Goal: Task Accomplishment & Management: Manage account settings

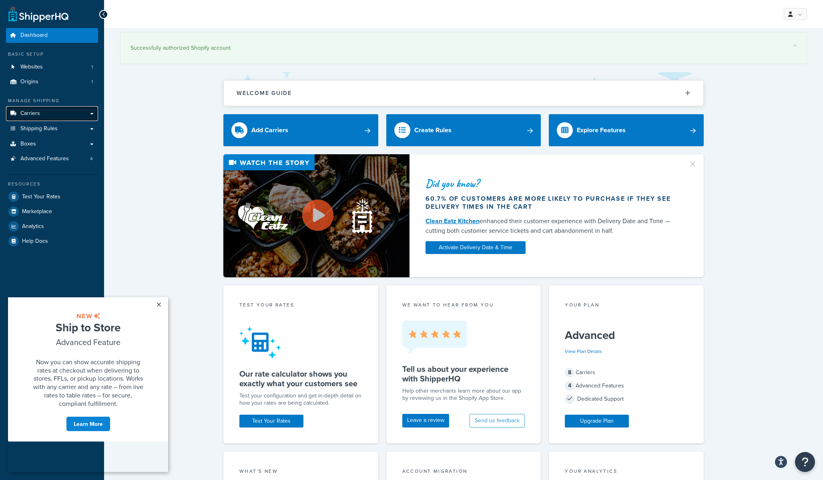
click at [76, 116] on link "Carriers" at bounding box center [52, 113] width 92 height 15
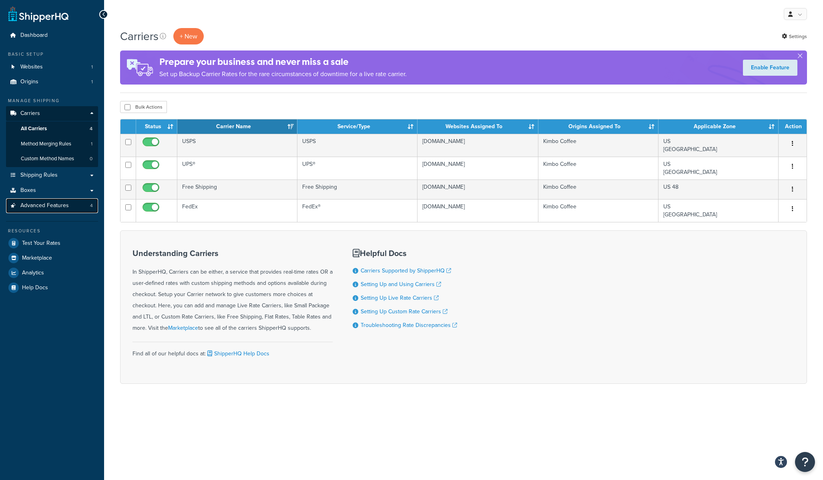
click at [74, 199] on link "Advanced Features 4" at bounding box center [52, 205] width 92 height 15
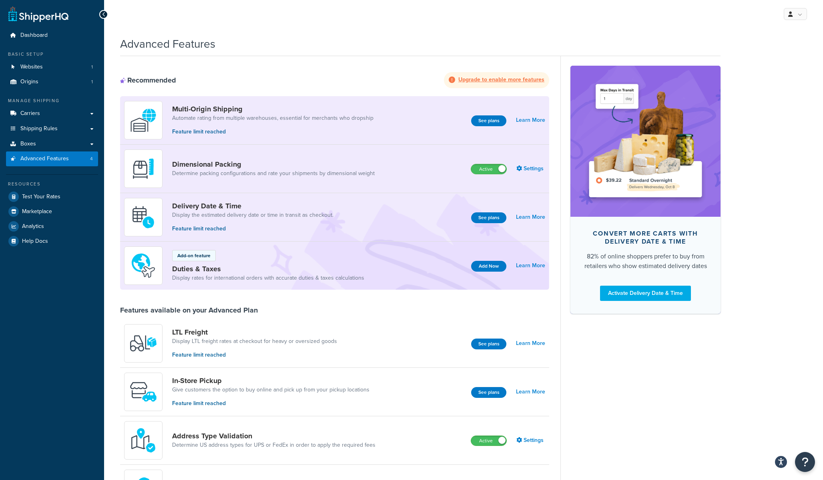
click at [800, 23] on div "My Profile Billing Global Settings Contact Us Logout" at bounding box center [463, 14] width 719 height 28
click at [798, 18] on link at bounding box center [795, 14] width 23 height 12
click at [773, 42] on link "Billing" at bounding box center [770, 46] width 71 height 16
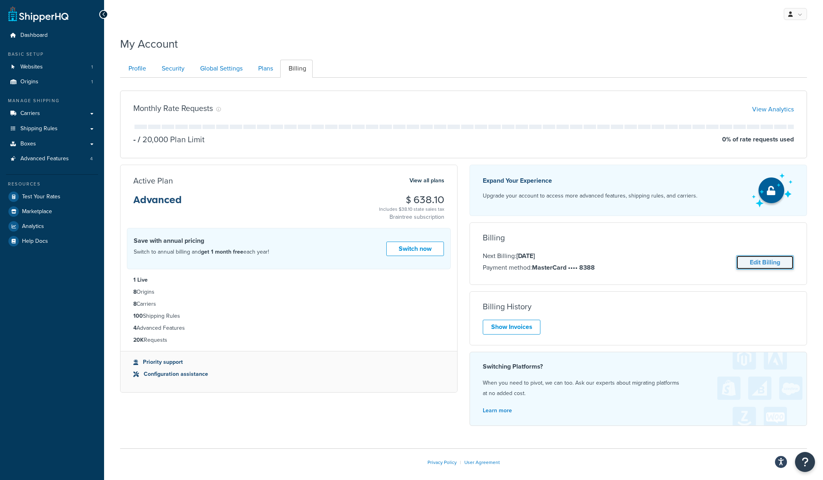
click at [775, 265] on link "Edit Billing" at bounding box center [765, 262] width 58 height 15
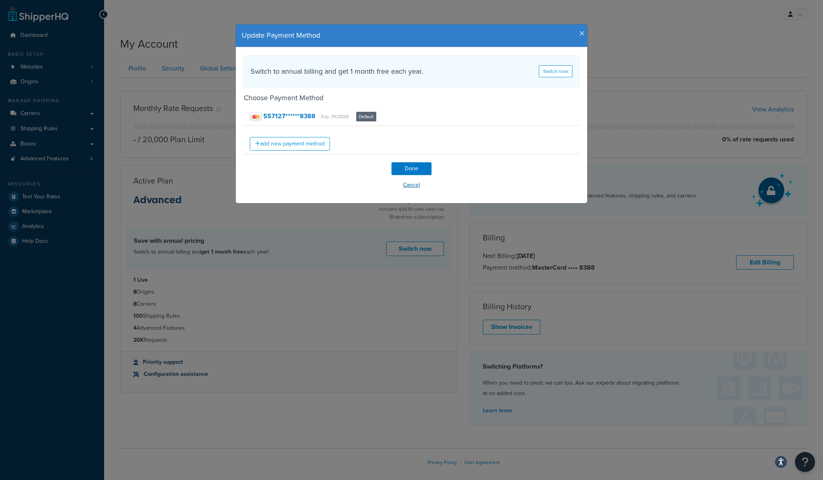
click at [404, 186] on button "Cancel" at bounding box center [411, 185] width 335 height 12
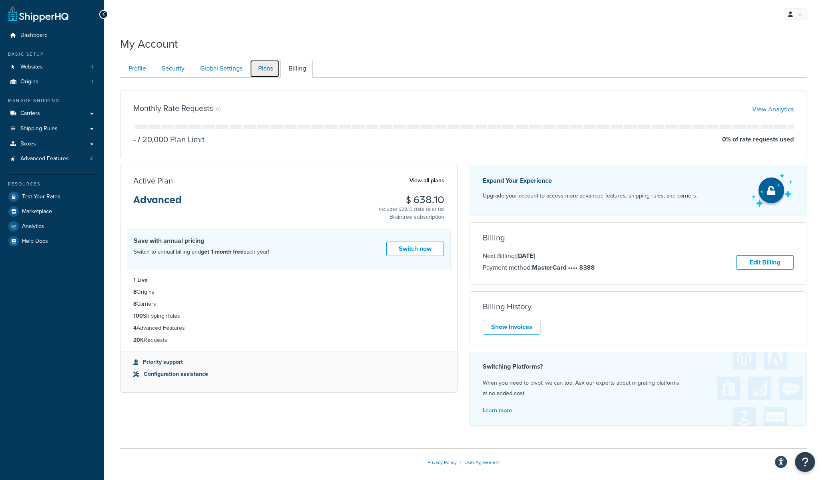
click at [267, 74] on link "Plans" at bounding box center [265, 69] width 30 height 18
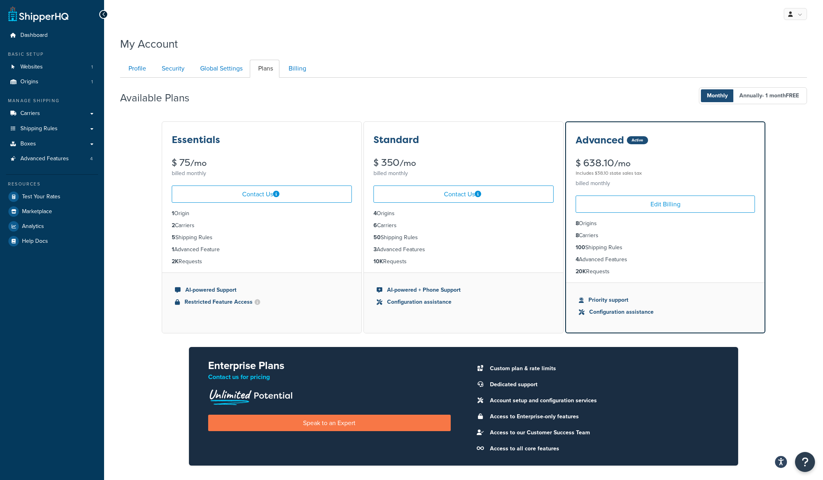
scroll to position [78, 0]
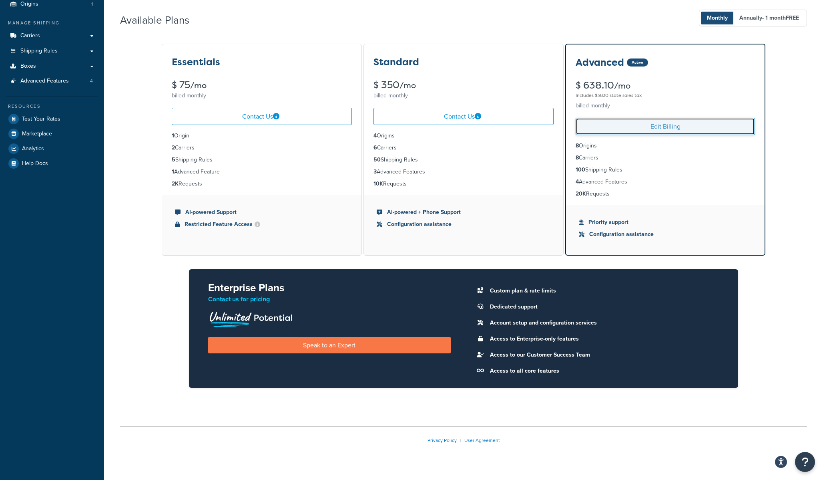
click at [683, 127] on link "Edit Billing" at bounding box center [665, 126] width 179 height 17
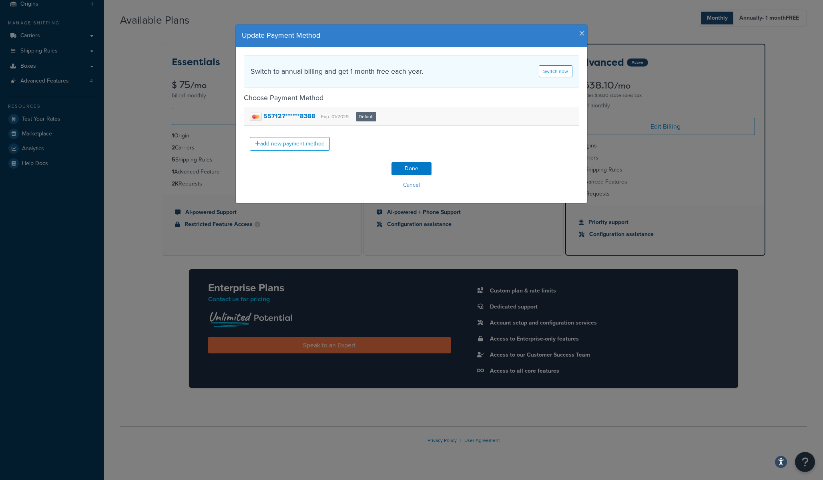
click at [335, 114] on small "Exp. 01/2029" at bounding box center [335, 116] width 28 height 7
click at [416, 187] on button "Cancel" at bounding box center [411, 185] width 335 height 12
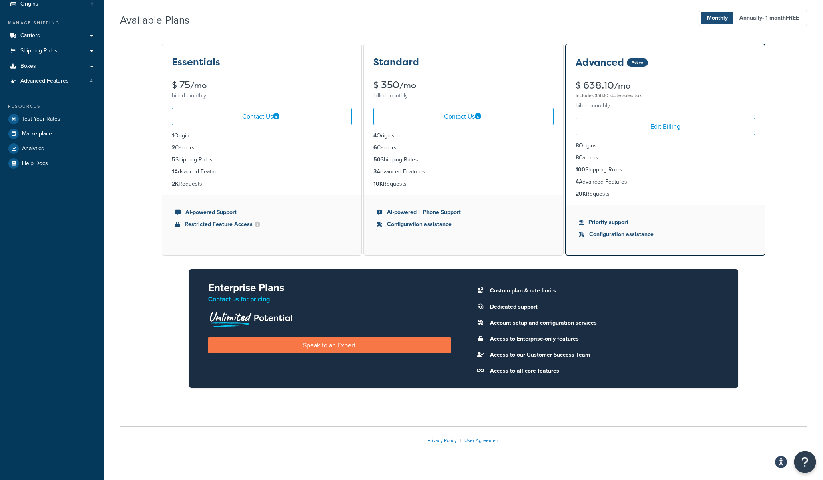
click at [799, 456] on button "Open Resource Center" at bounding box center [805, 462] width 22 height 22
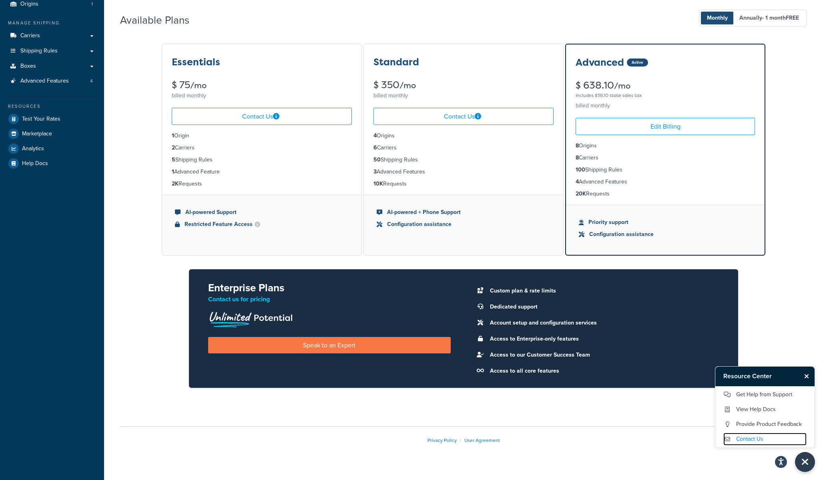
click at [758, 436] on link "Contact Us" at bounding box center [764, 438] width 83 height 13
click at [78, 81] on link "Advanced Features 4" at bounding box center [52, 81] width 92 height 15
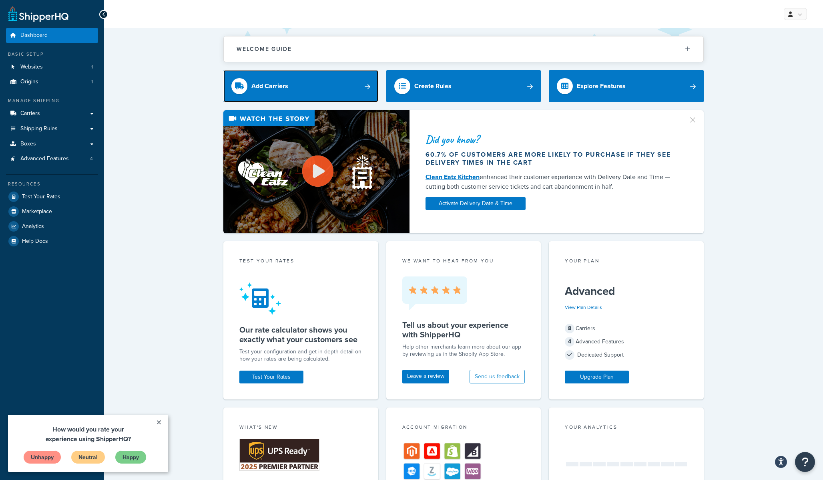
drag, startPoint x: 304, startPoint y: 94, endPoint x: 300, endPoint y: 139, distance: 45.1
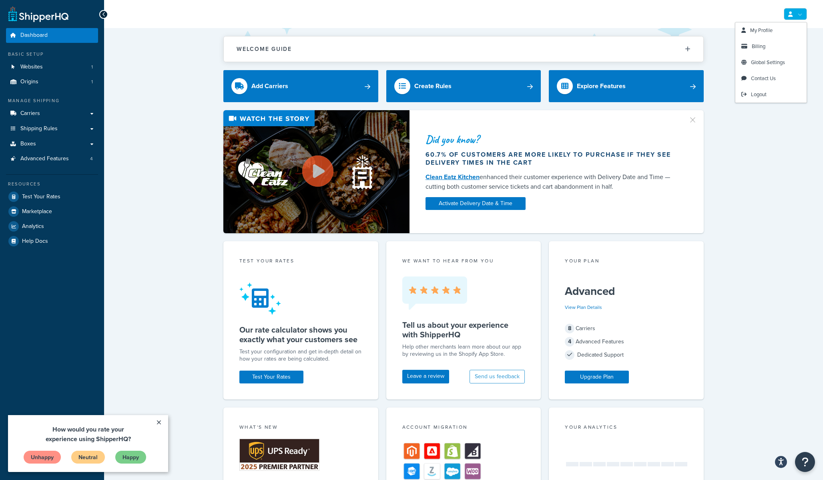
click at [790, 12] on icon at bounding box center [790, 14] width 4 height 5
click at [772, 44] on link "Billing" at bounding box center [770, 46] width 71 height 16
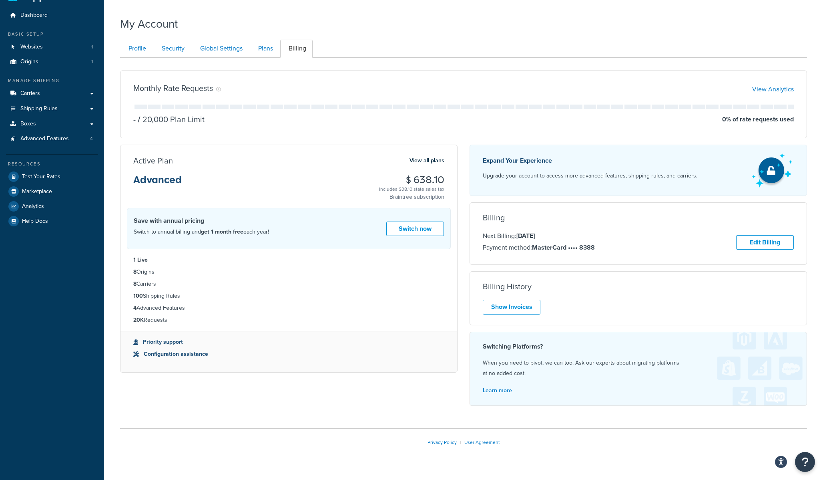
scroll to position [36, 0]
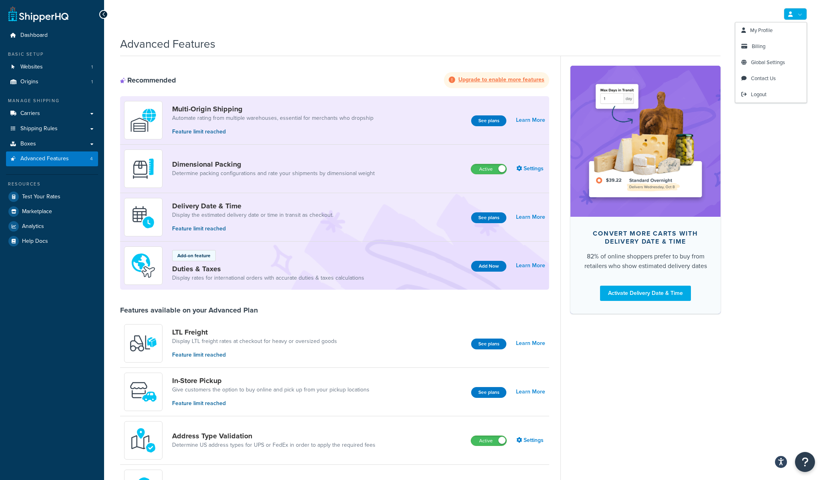
click at [792, 18] on link at bounding box center [795, 14] width 23 height 12
click at [772, 46] on link "Billing" at bounding box center [770, 46] width 71 height 16
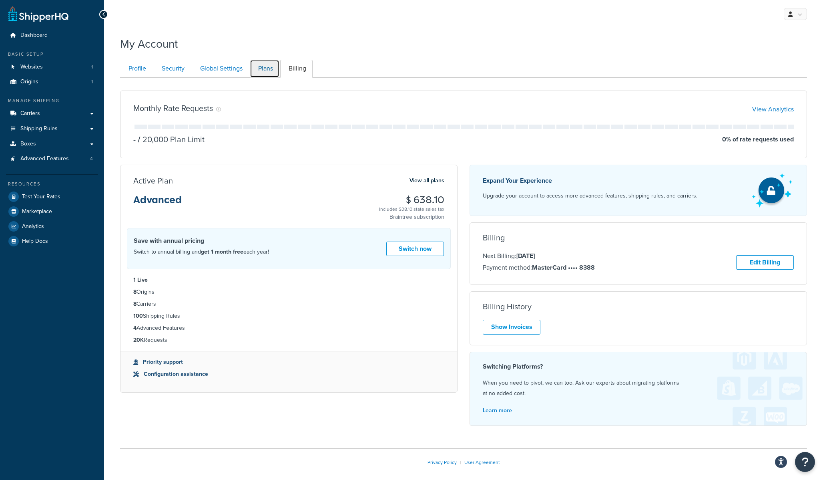
click at [271, 75] on link "Plans" at bounding box center [265, 69] width 30 height 18
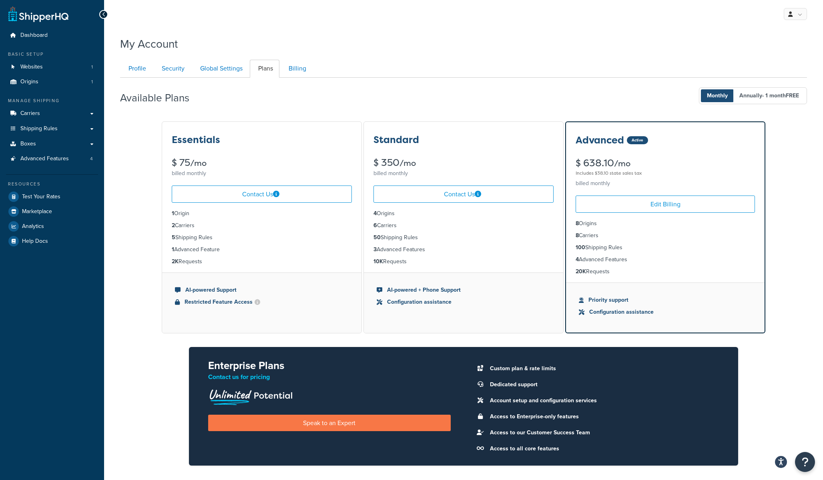
scroll to position [78, 0]
